Goal: Check status: Check status

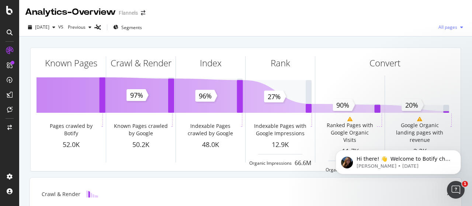
click at [448, 30] on div "All pages" at bounding box center [450, 27] width 31 height 11
click at [369, 28] on span at bounding box center [373, 27] width 9 height 9
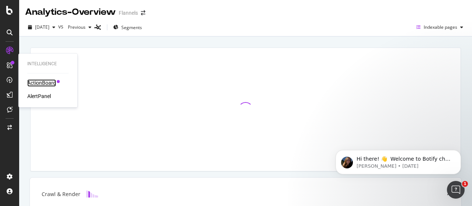
click at [34, 85] on div "ActionBoard" at bounding box center [41, 82] width 29 height 7
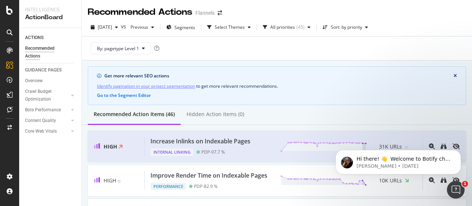
click at [11, 32] on icon at bounding box center [10, 32] width 6 height 6
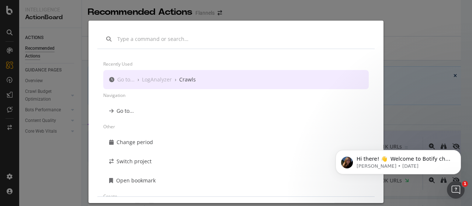
click at [190, 39] on input "modal" at bounding box center [241, 38] width 249 height 7
paste input "modal"
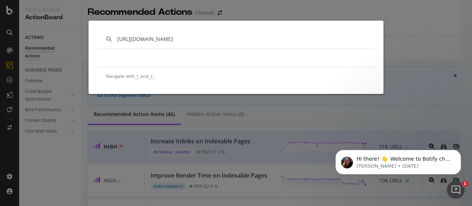
type input "[URL][DOMAIN_NAME]"
